Goal: Task Accomplishment & Management: Use online tool/utility

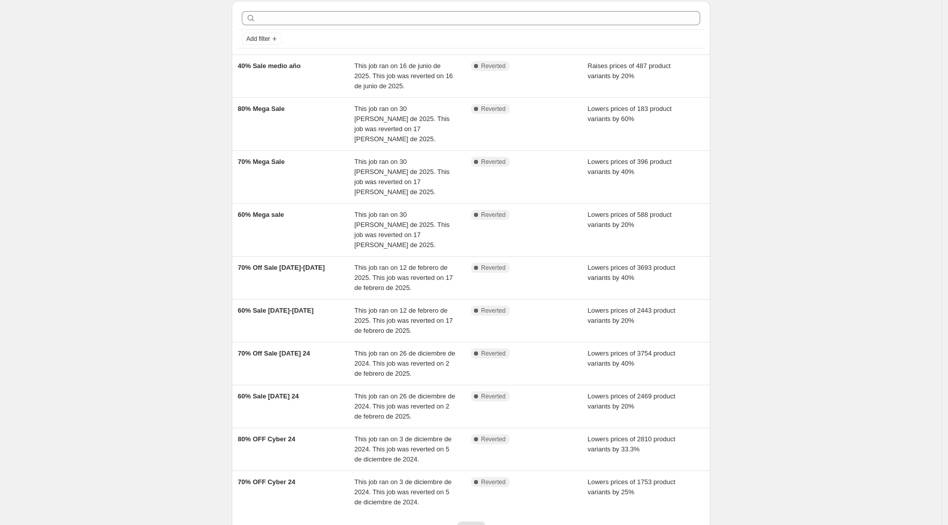
scroll to position [96, 0]
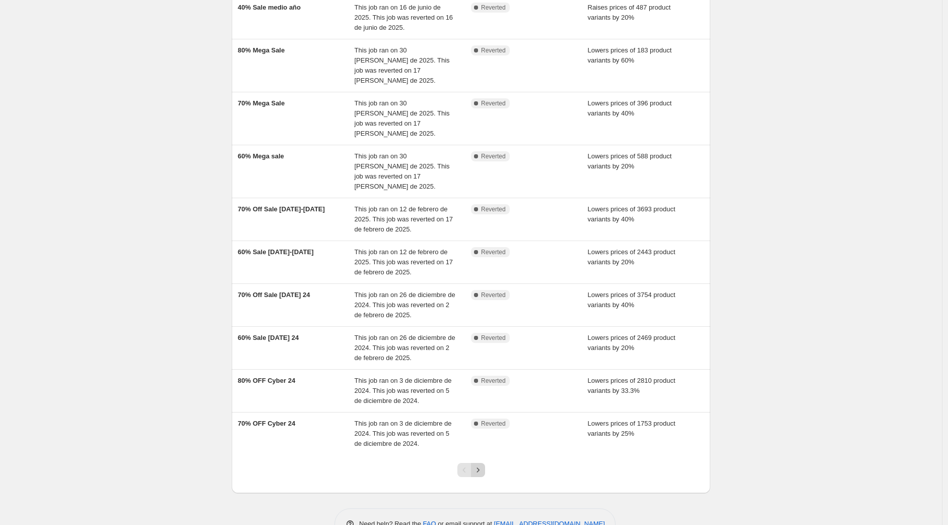
click at [479, 465] on icon "Next" at bounding box center [478, 470] width 10 height 10
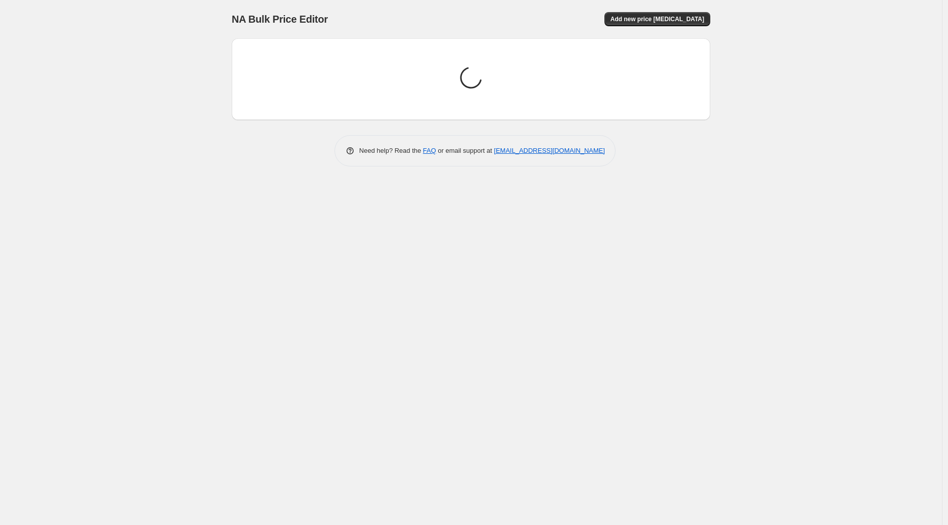
scroll to position [0, 0]
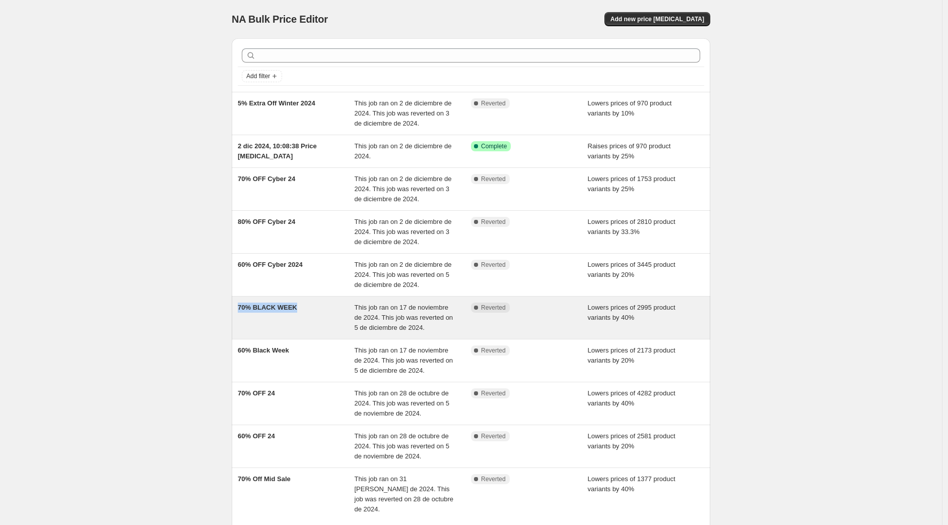
drag, startPoint x: 310, startPoint y: 304, endPoint x: 240, endPoint y: 301, distance: 70.6
click at [240, 301] on div "70% BLACK WEEK This job ran on 17 de noviembre de 2024. This job was reverted o…" at bounding box center [471, 317] width 479 height 42
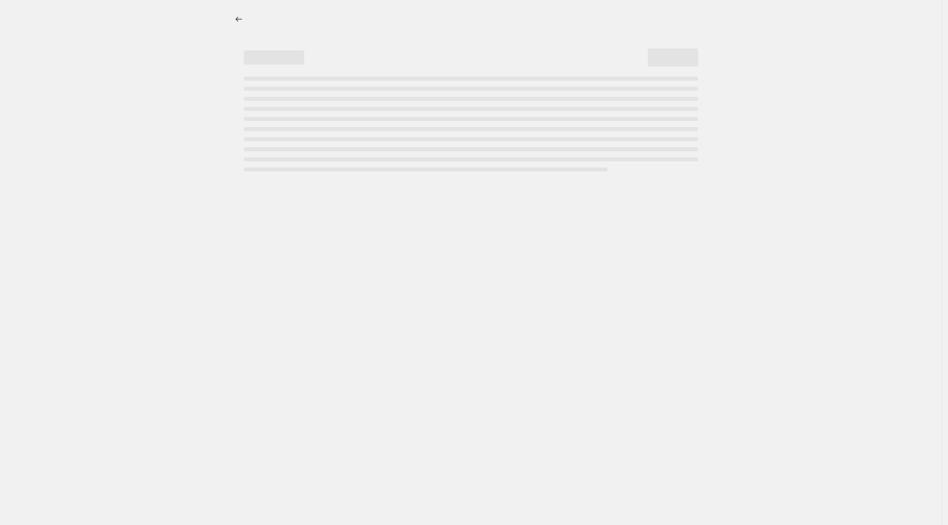
select select "percentage"
select select "no_change"
select select "collection"
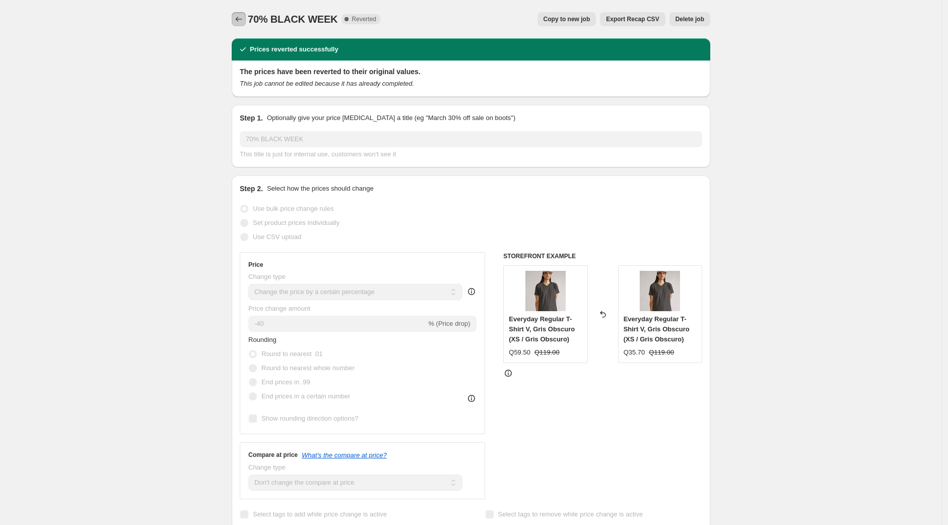
click at [239, 20] on icon "Price change jobs" at bounding box center [239, 19] width 7 height 5
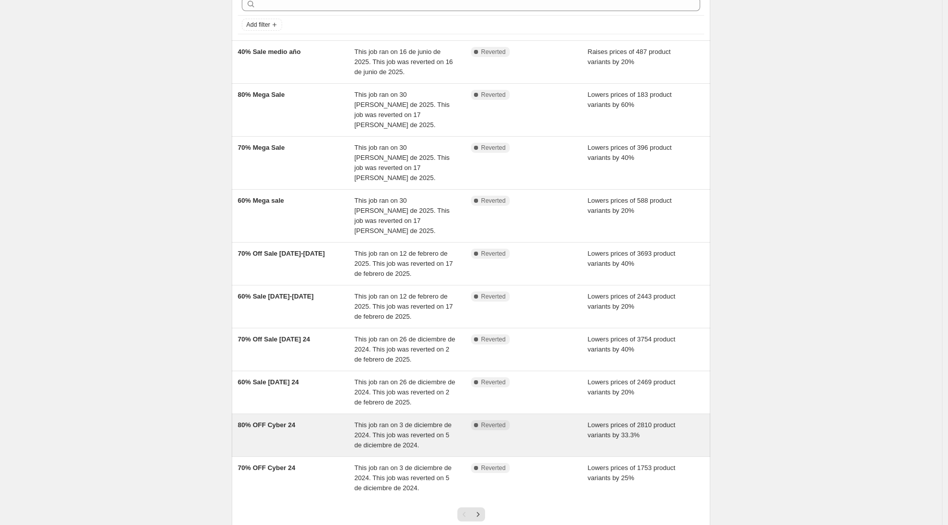
scroll to position [96, 0]
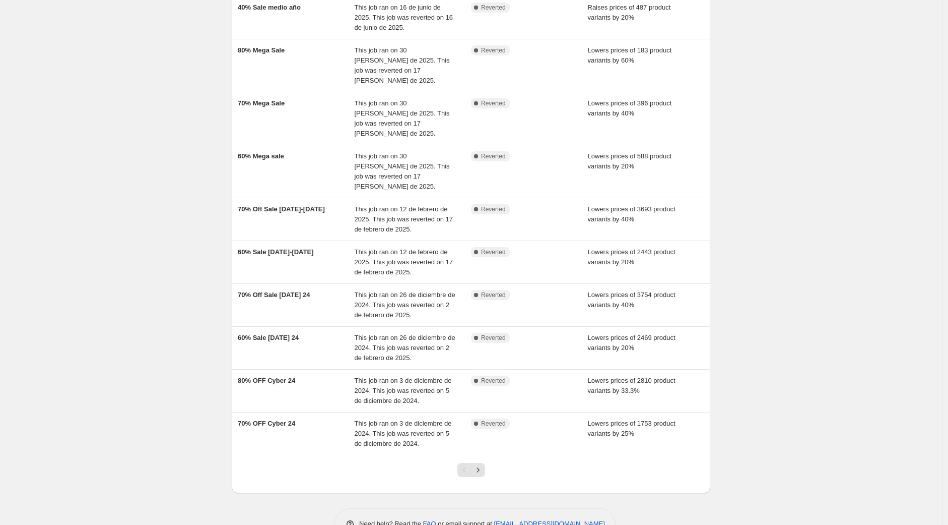
click at [177, 388] on div "NA Bulk Price Editor. This page is ready NA Bulk Price Editor Add new price [ME…" at bounding box center [471, 229] width 942 height 650
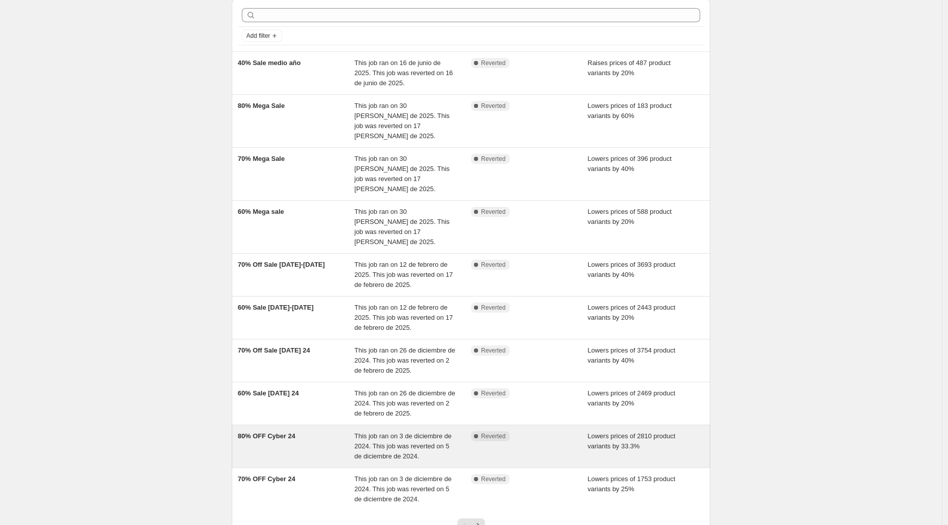
scroll to position [0, 0]
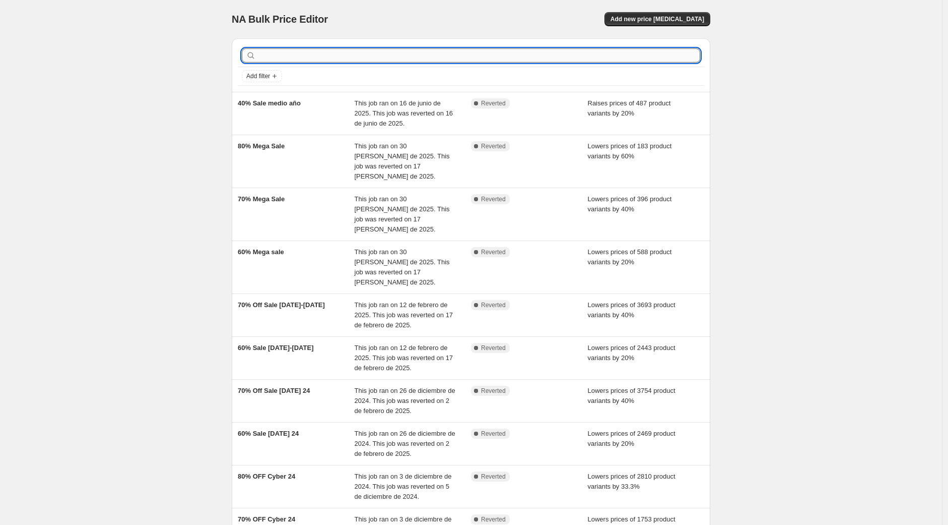
click at [575, 56] on input "text" at bounding box center [479, 55] width 442 height 14
type input "SALE"
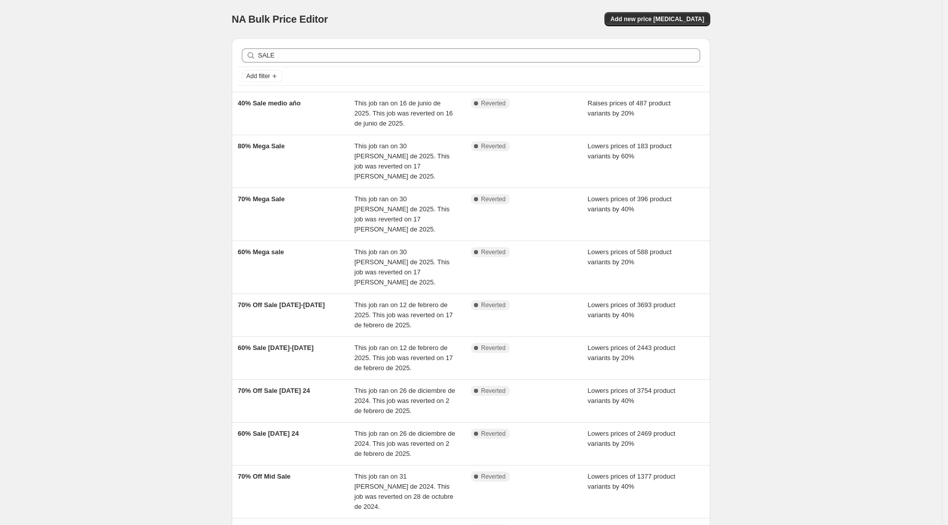
scroll to position [96, 0]
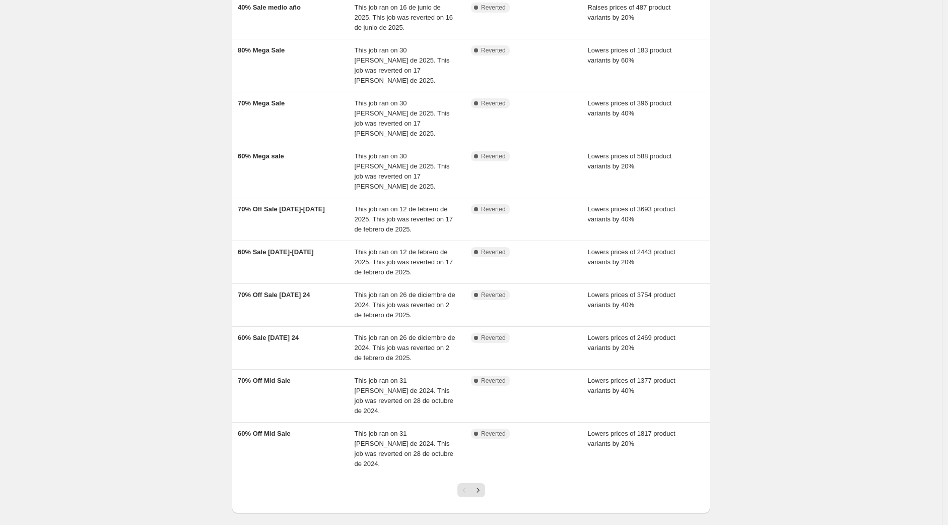
click at [234, 282] on div "SALE Clear Add filter 40% Sale medio año This job ran on 16 de junio de 2025. T…" at bounding box center [467, 223] width 487 height 579
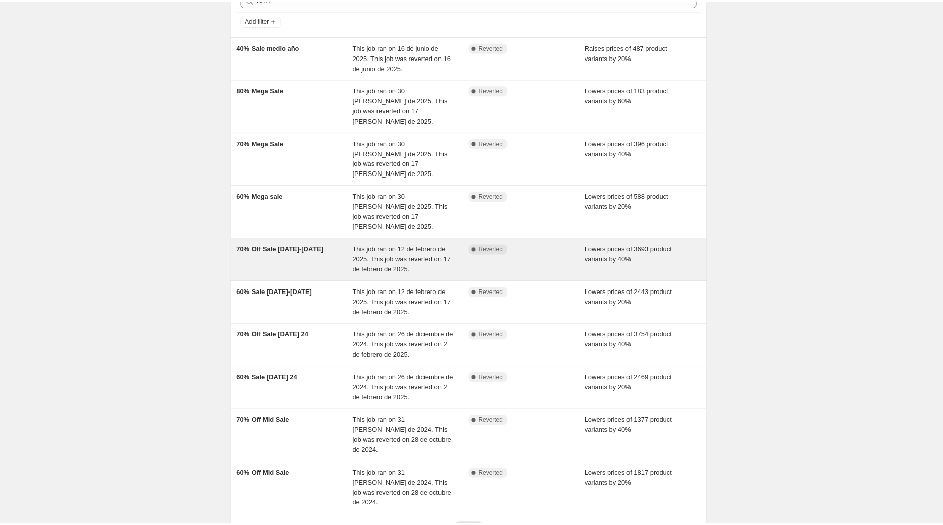
scroll to position [0, 0]
